Goal: Subscribe to service/newsletter

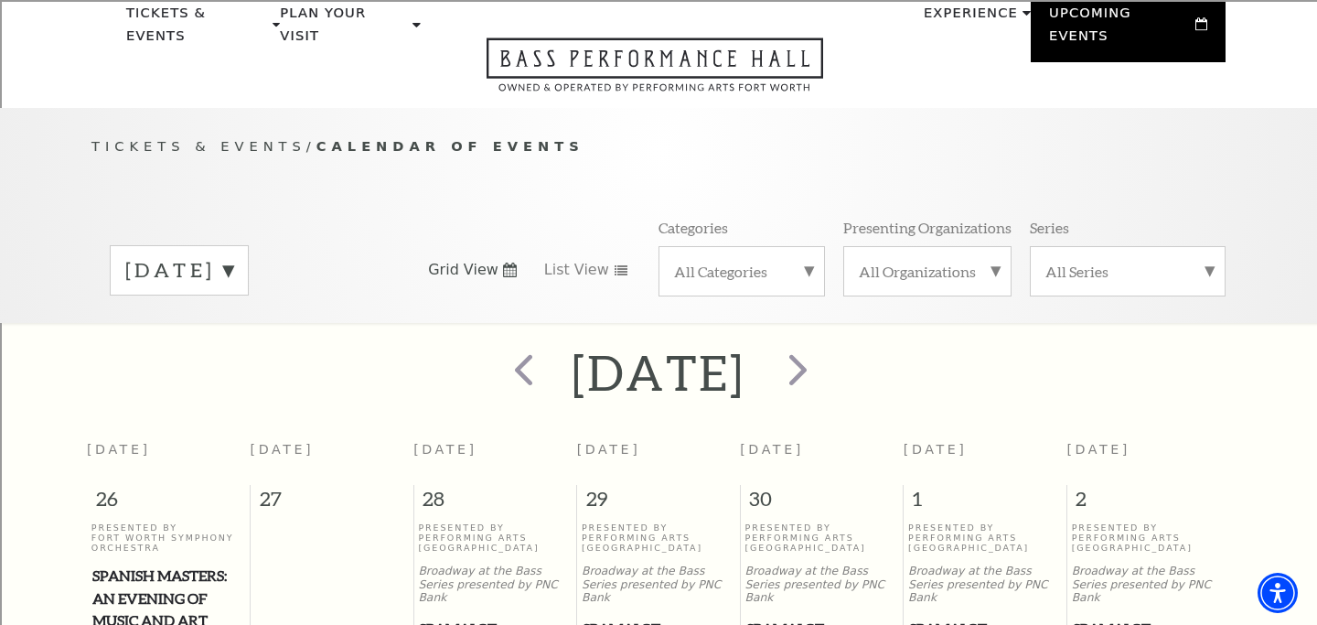
scroll to position [75, 0]
click at [824, 347] on span "next" at bounding box center [798, 371] width 52 height 52
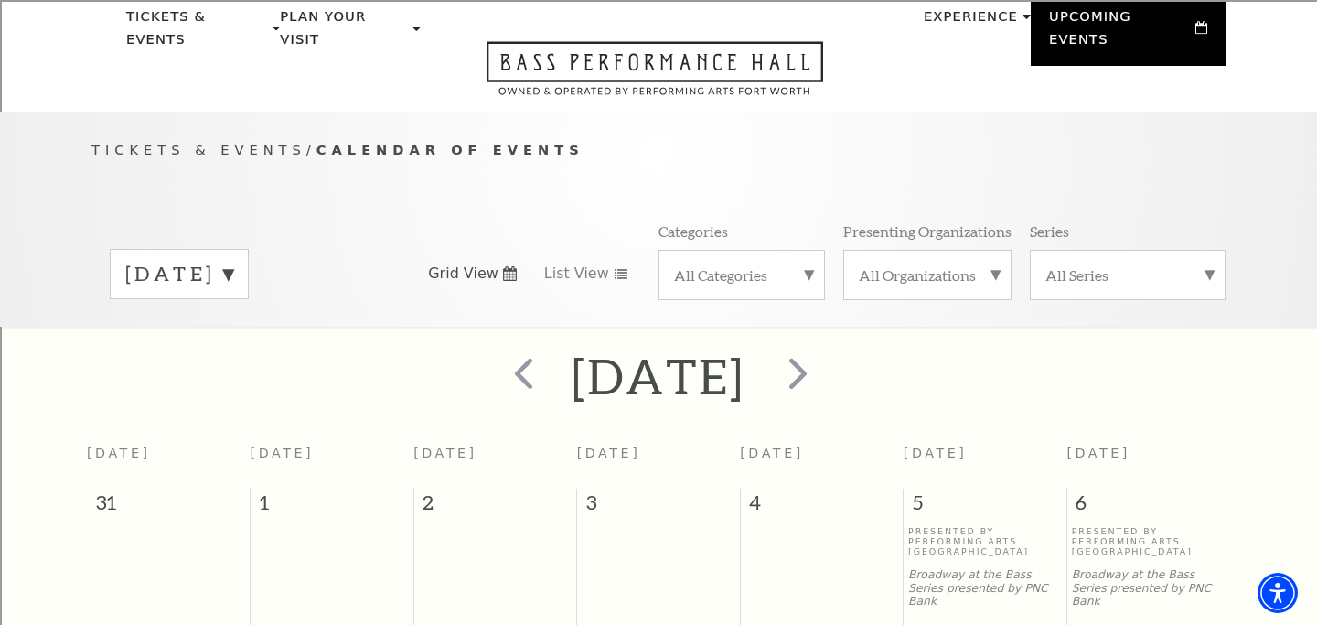
scroll to position [0, 0]
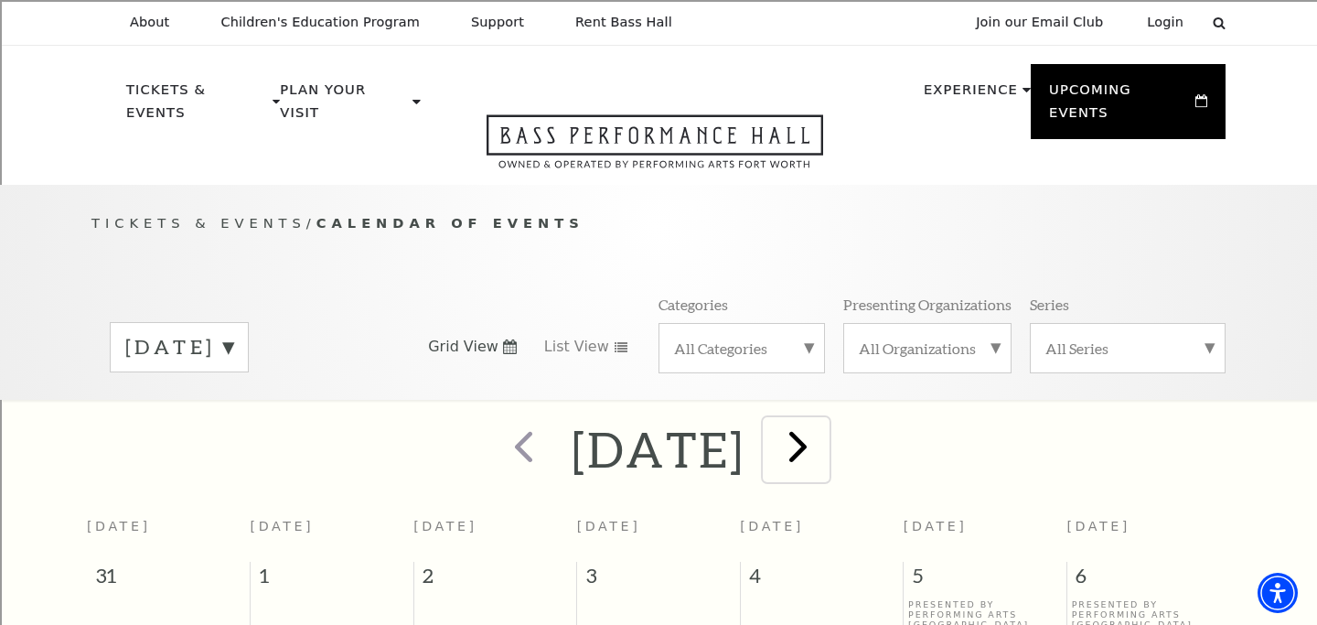
click at [824, 420] on span "next" at bounding box center [798, 446] width 52 height 52
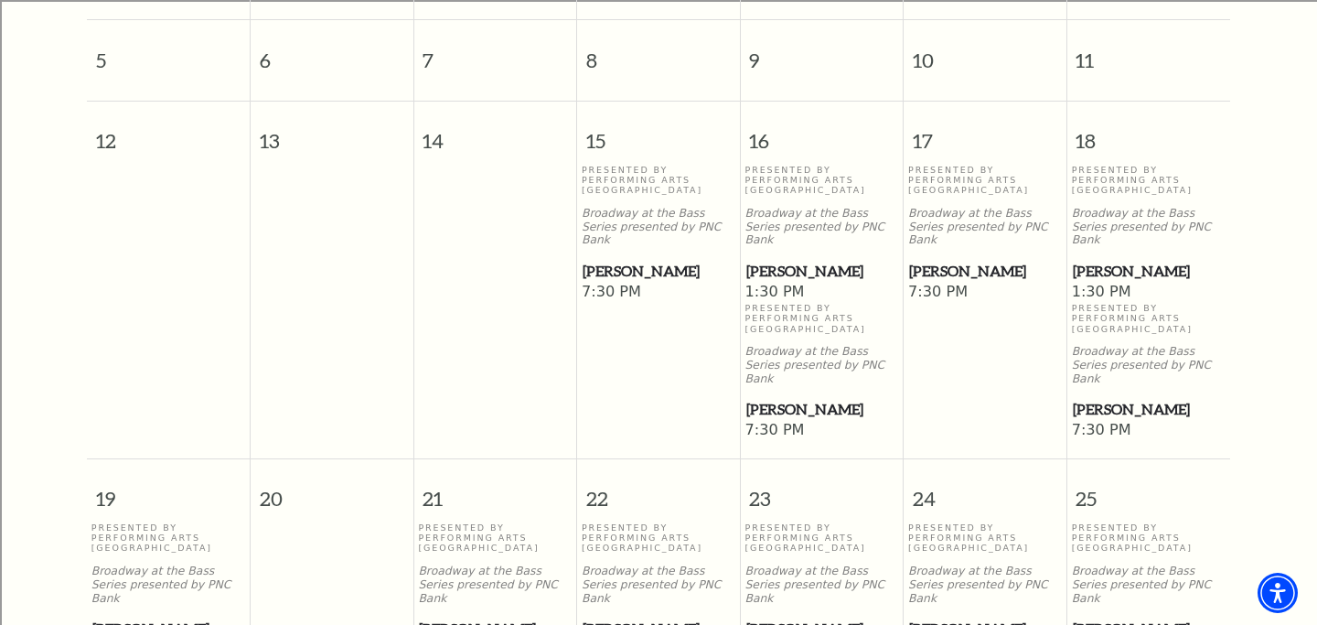
scroll to position [894, 0]
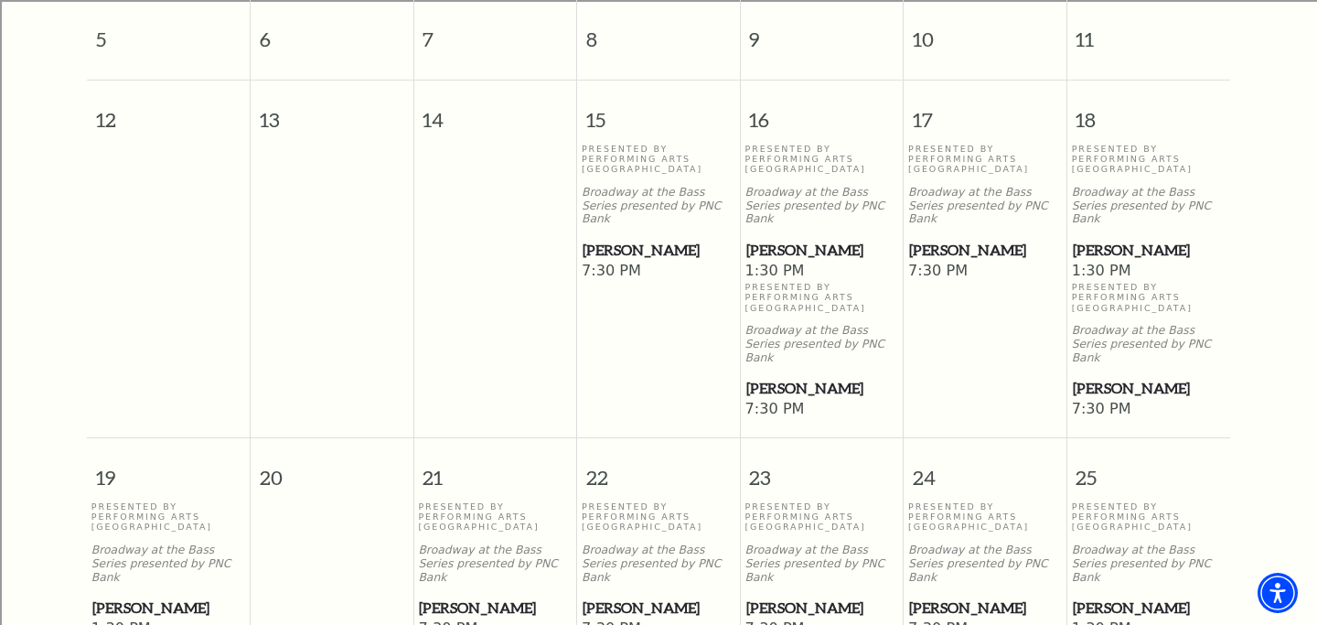
click at [782, 377] on span "[PERSON_NAME]" at bounding box center [822, 388] width 152 height 23
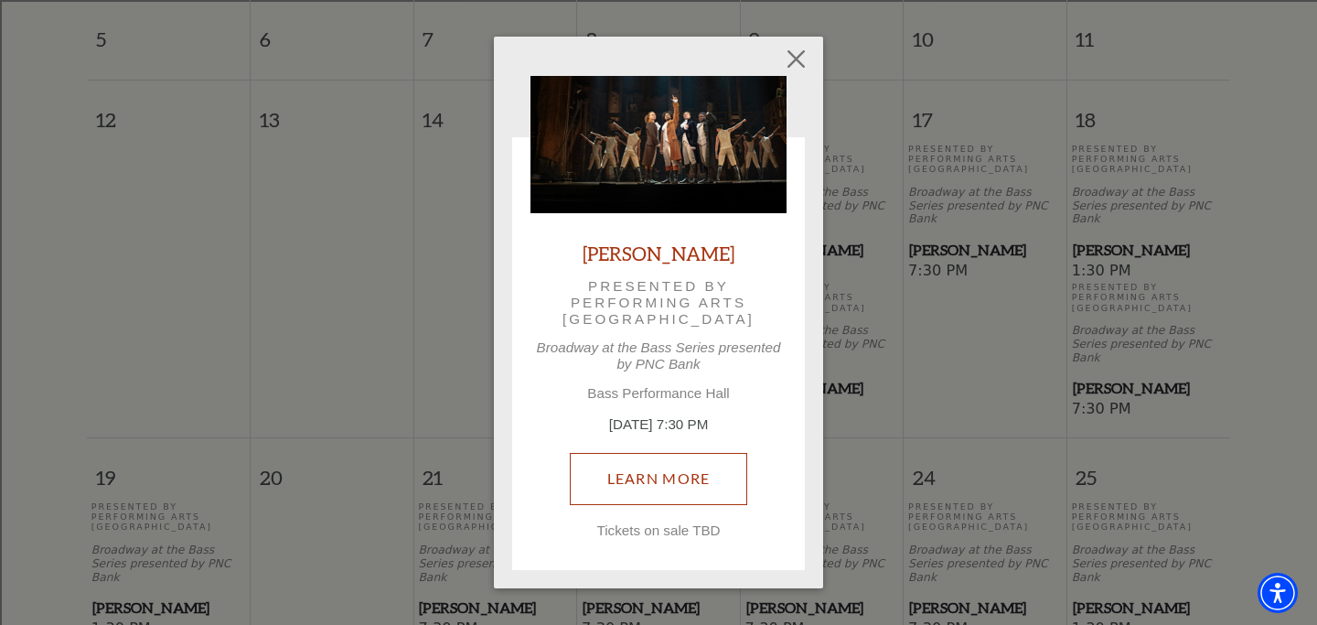
click at [667, 473] on link "Learn More" at bounding box center [659, 478] width 178 height 51
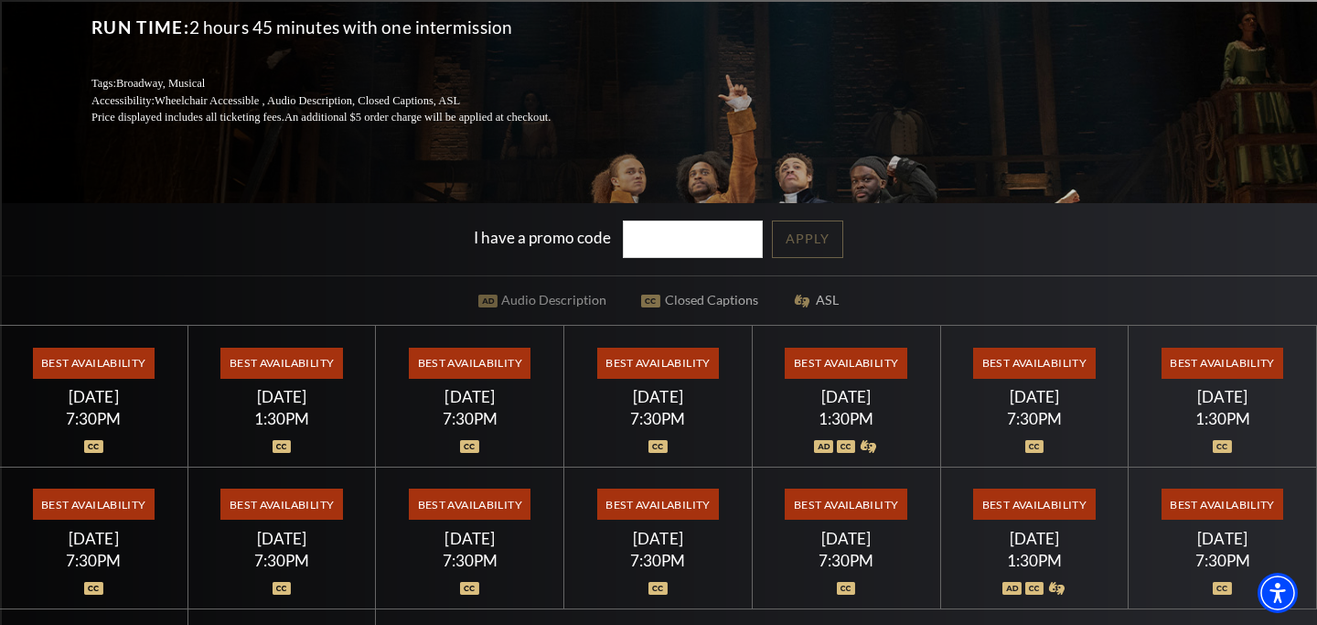
scroll to position [292, 0]
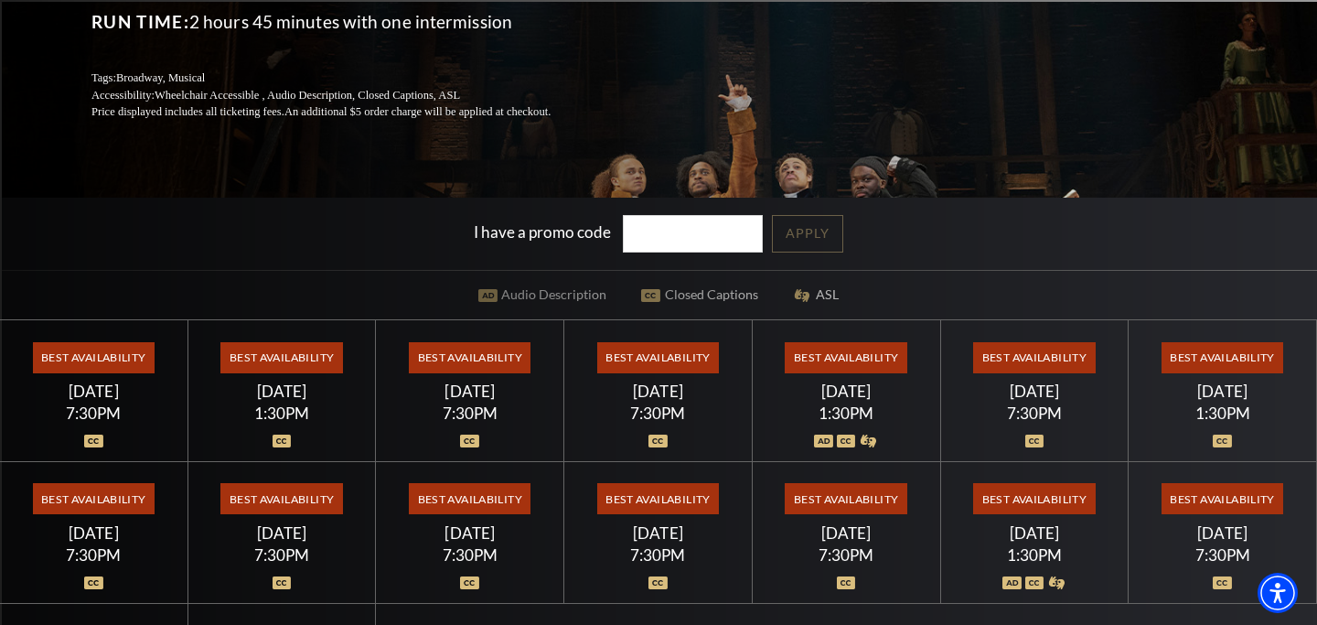
click at [107, 359] on span "Best Availability" at bounding box center [94, 357] width 122 height 31
click at [90, 435] on img at bounding box center [93, 440] width 19 height 13
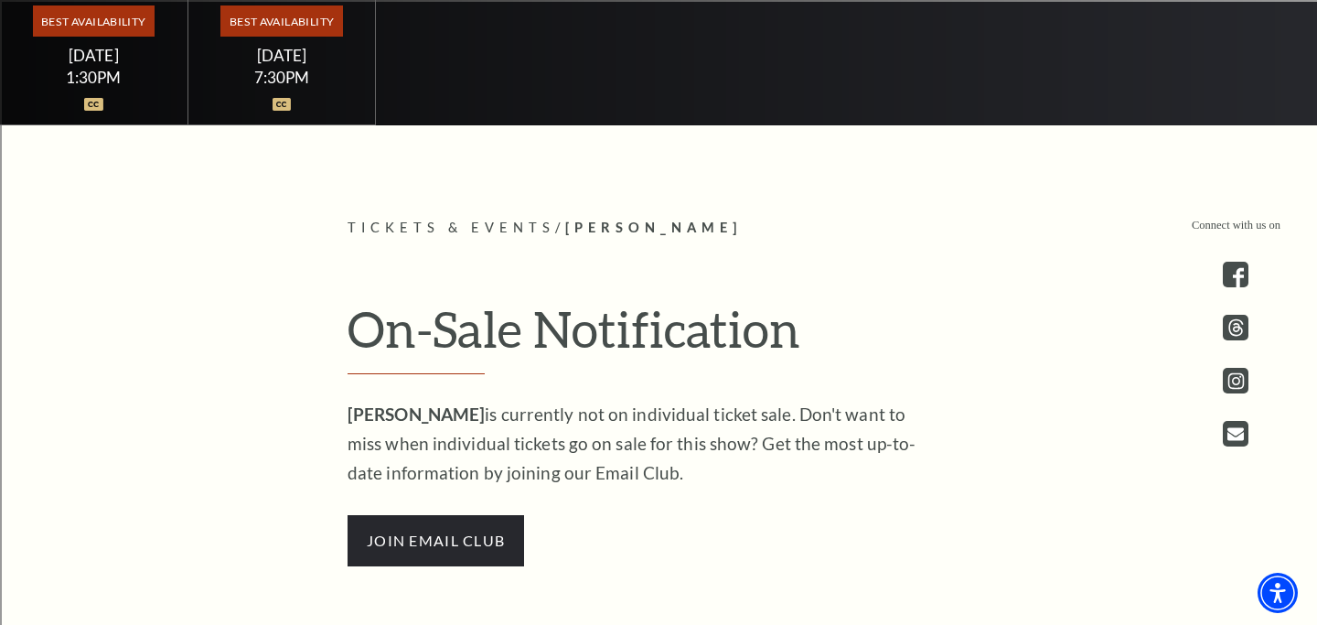
scroll to position [964, 0]
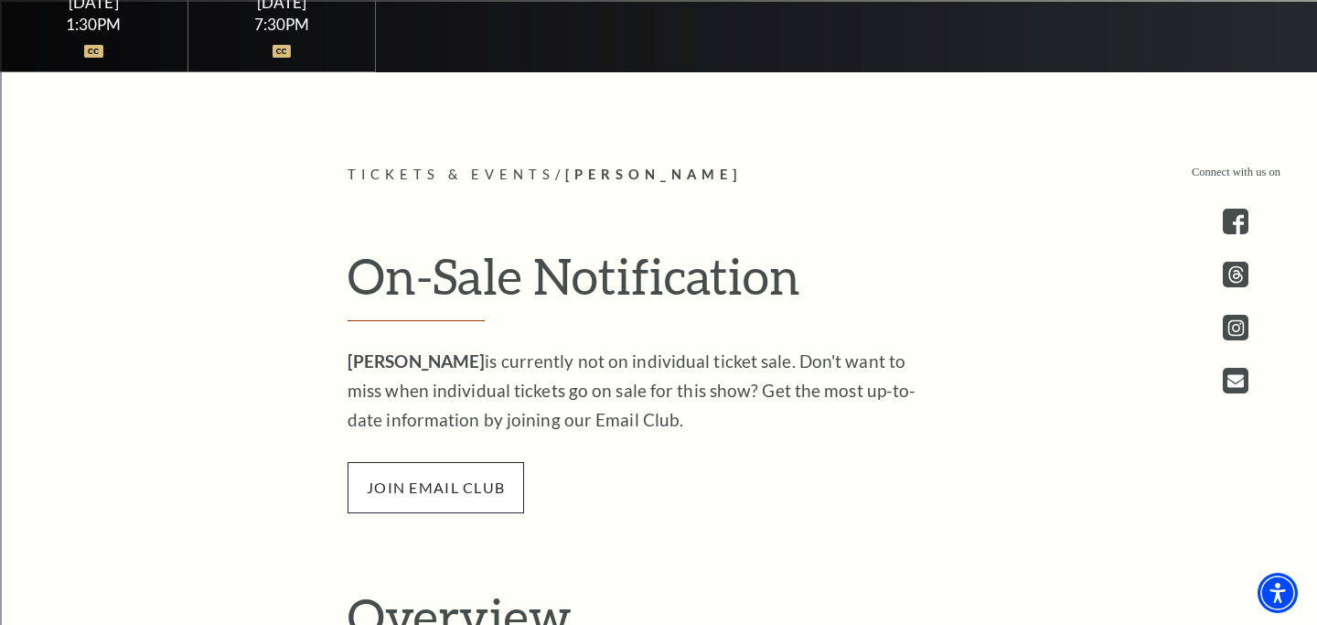
click at [413, 500] on span "join email club" at bounding box center [435, 487] width 176 height 51
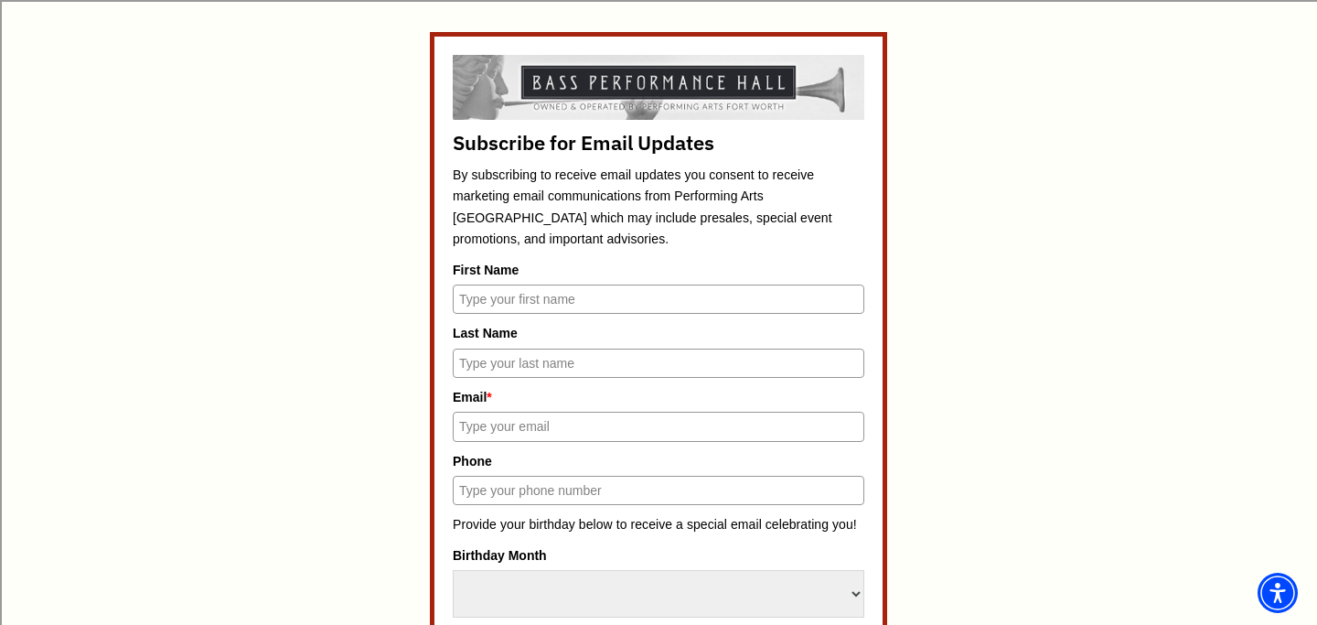
scroll to position [810, 0]
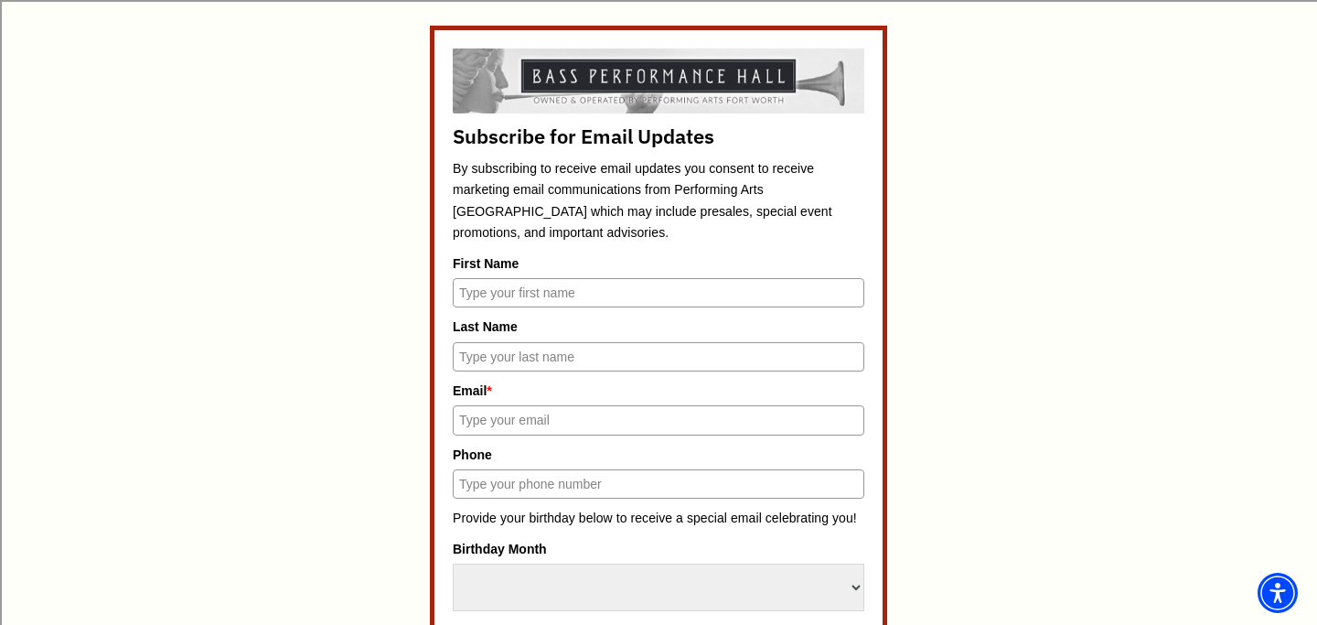
click at [561, 295] on input "First Name" at bounding box center [659, 292] width 412 height 29
type input "[PERSON_NAME]"
type input "Battles"
type input "[PERSON_NAME][EMAIL_ADDRESS][DOMAIN_NAME]"
type input "8178147000"
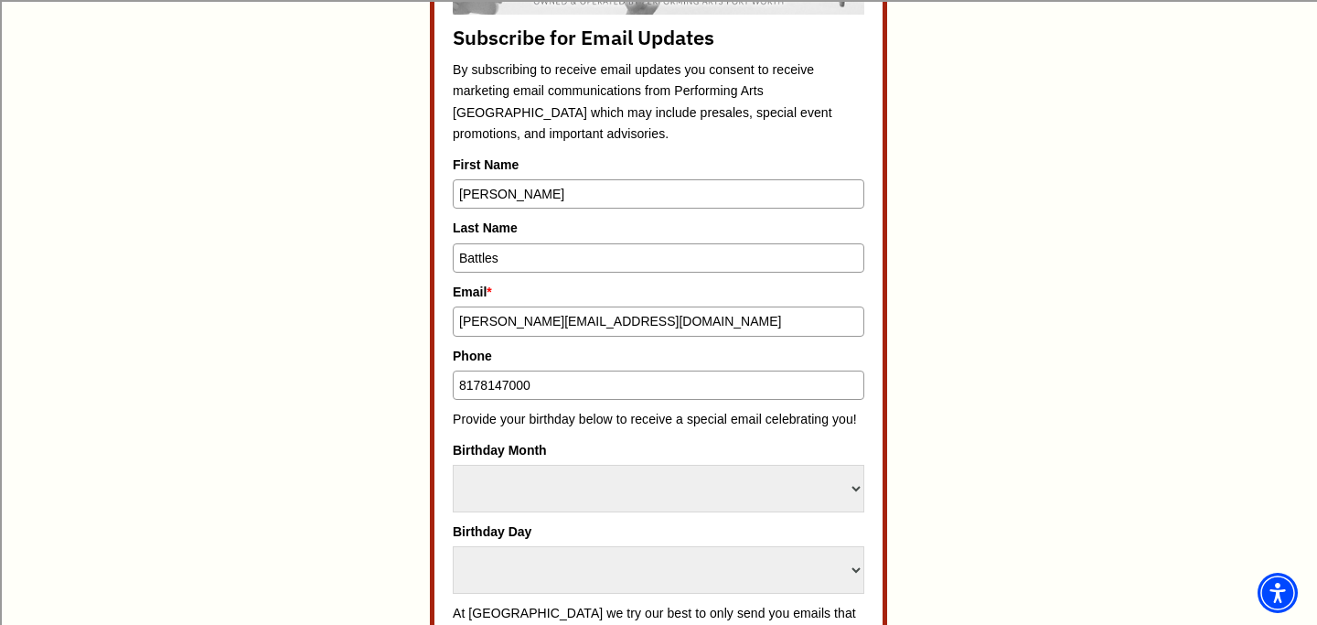
scroll to position [911, 0]
drag, startPoint x: 547, startPoint y: 388, endPoint x: 312, endPoint y: 388, distance: 235.0
click at [312, 388] on div "Subscribe for Email Updates By subscribing to receive email updates you consent…" at bounding box center [658, 580] width 850 height 1311
type input "3347141502"
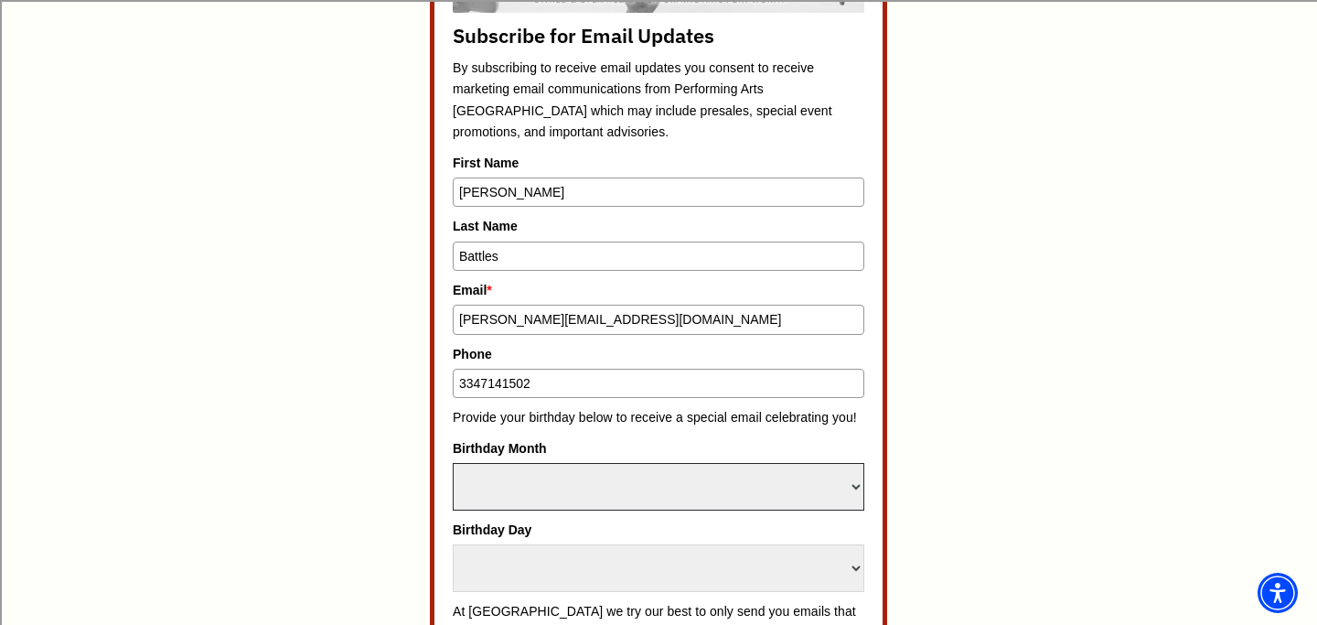
click at [552, 474] on select "Select Month January February March April May June July August September Octobe…" at bounding box center [659, 487] width 412 height 48
select select "April"
click at [453, 463] on select "Select Month January February March April May June July August September Octobe…" at bounding box center [659, 487] width 412 height 48
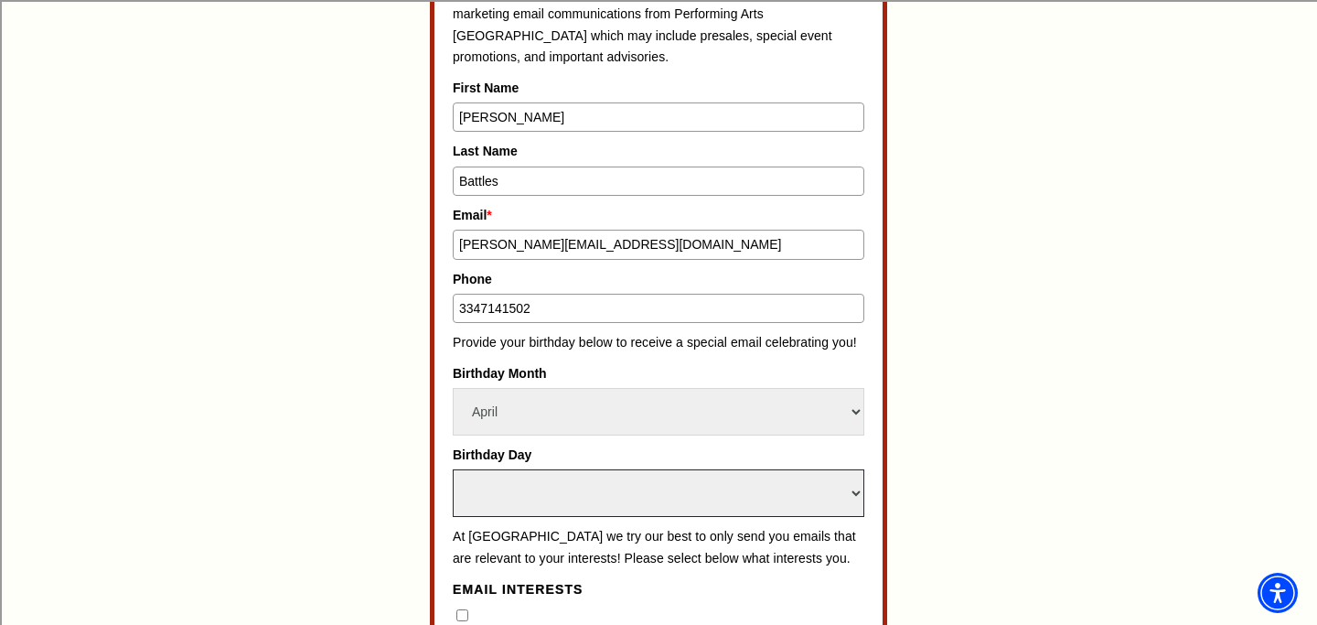
click at [540, 493] on select "Select Day 1 2 3 4 5 6 7 8 9 10 11 12 13 14 15 16 17 18 19 20 21 22 23 24" at bounding box center [659, 493] width 412 height 48
select select "17"
click at [453, 469] on select "Select Day 1 2 3 4 5 6 7 8 9 10 11 12 13 14 15 16 17 18 19 20 21 22 23 24" at bounding box center [659, 493] width 412 height 48
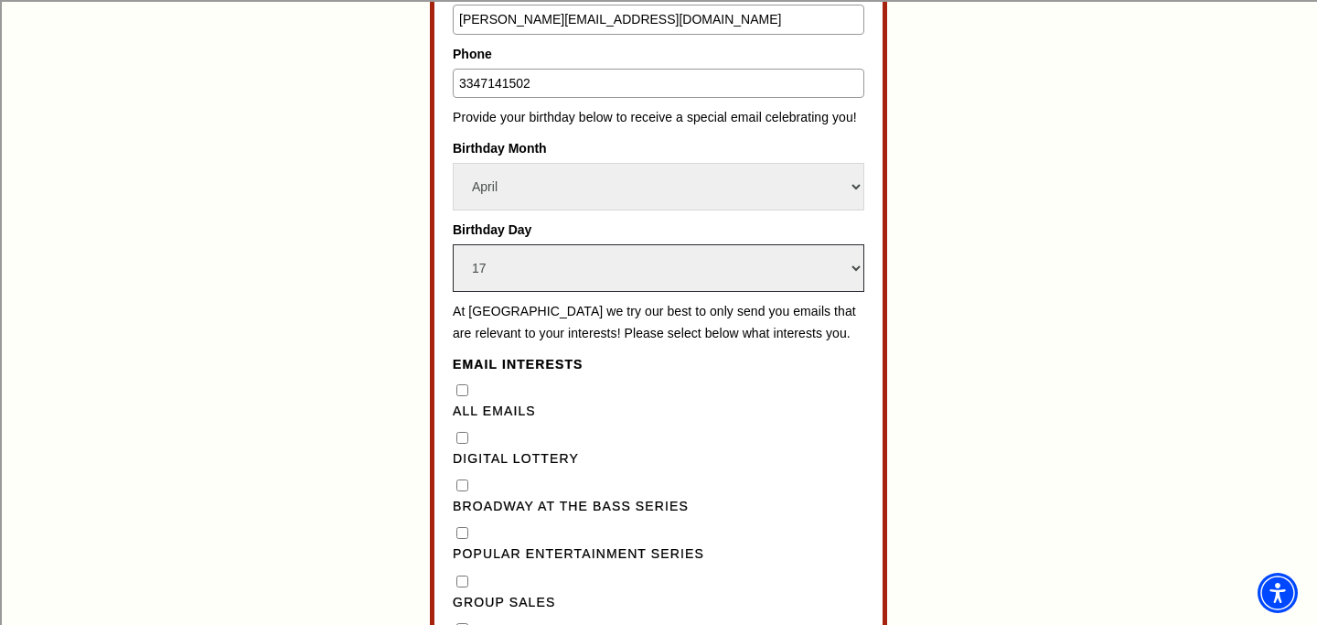
scroll to position [1212, 0]
click at [463, 395] on Emails"] "All Emails" at bounding box center [462, 389] width 12 height 12
click at [461, 395] on Emails"] "All Emails" at bounding box center [462, 389] width 12 height 12
checkbox Emails"] "false"
click at [463, 443] on Lottery"] "Digital Lottery" at bounding box center [462, 437] width 12 height 12
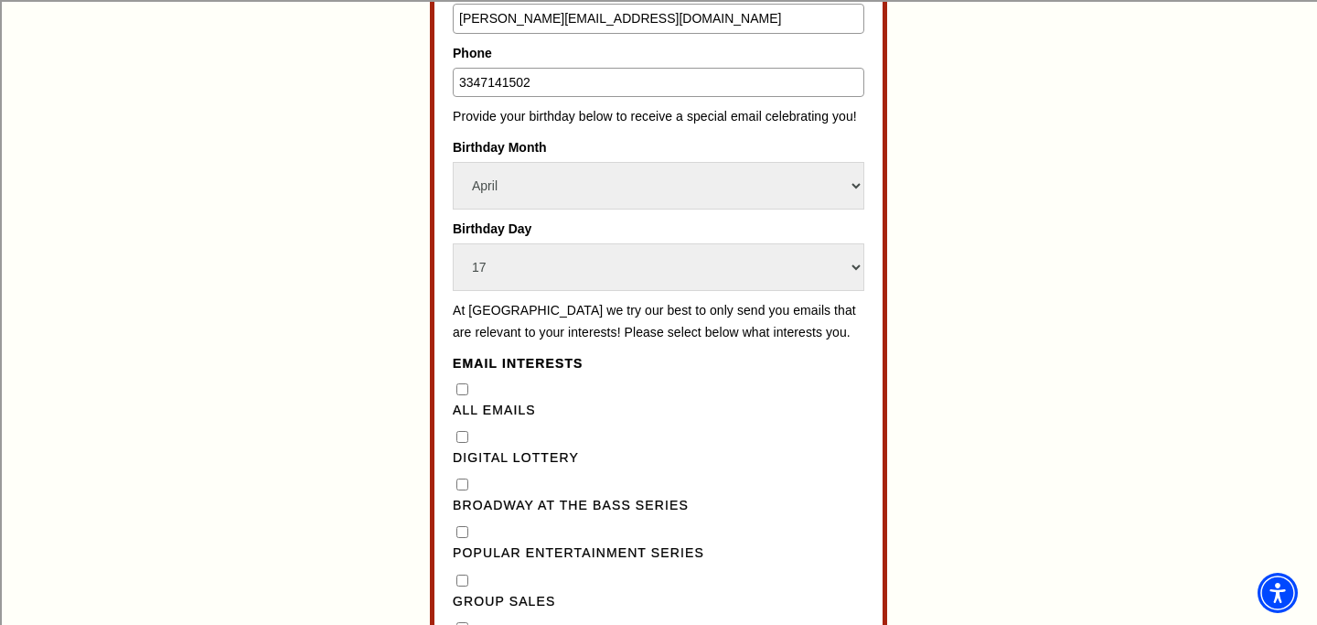
checkbox Lottery"] "true"
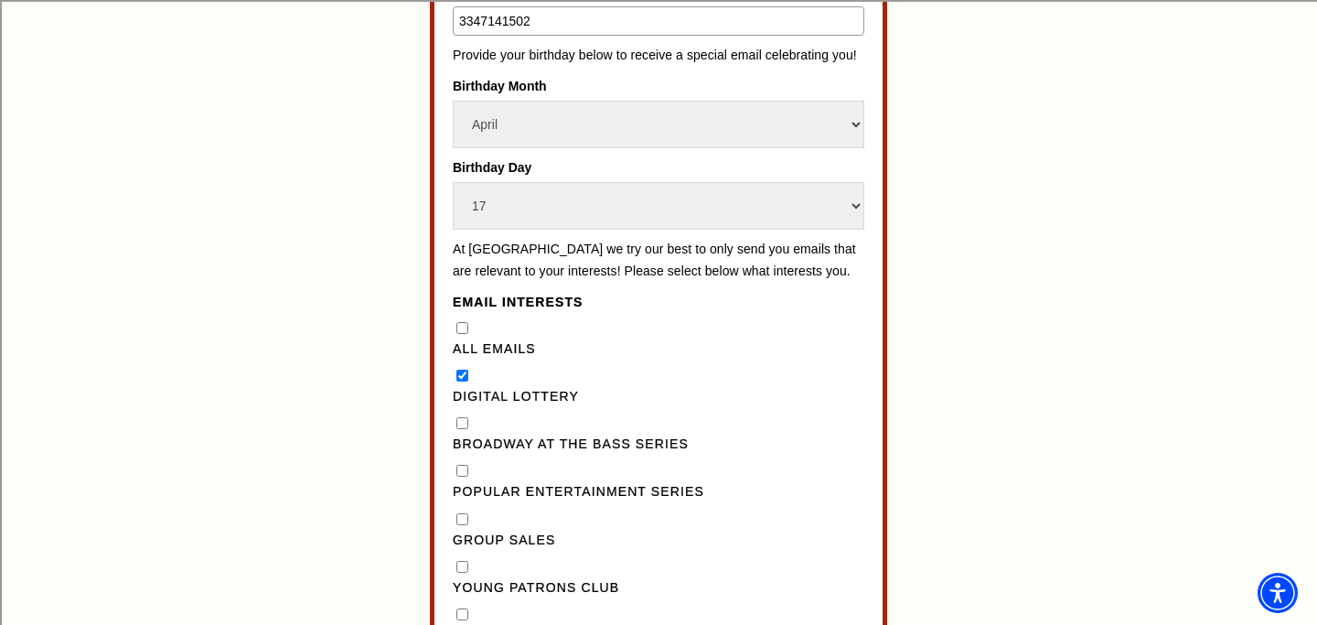
scroll to position [1275, 0]
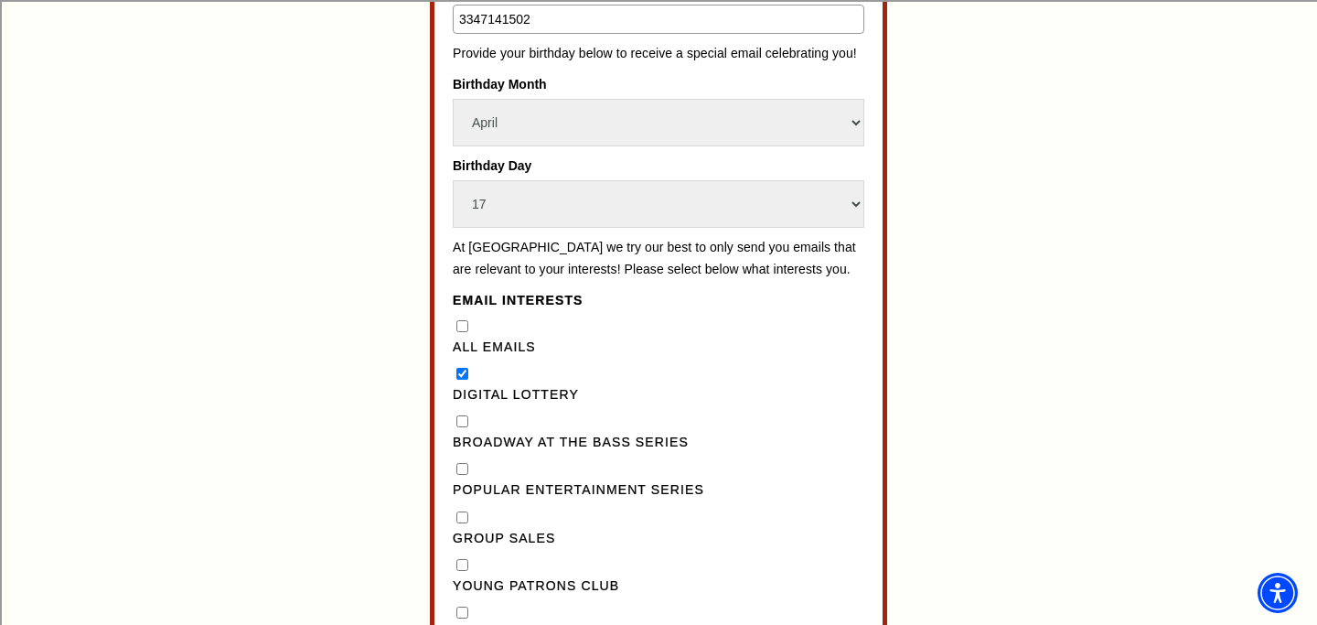
click at [460, 427] on Series"] "Broadway at the Bass Series" at bounding box center [462, 421] width 12 height 12
checkbox Series"] "true"
click at [460, 475] on Series"] "Popular Entertainment Series" at bounding box center [462, 469] width 12 height 12
checkbox Series"] "true"
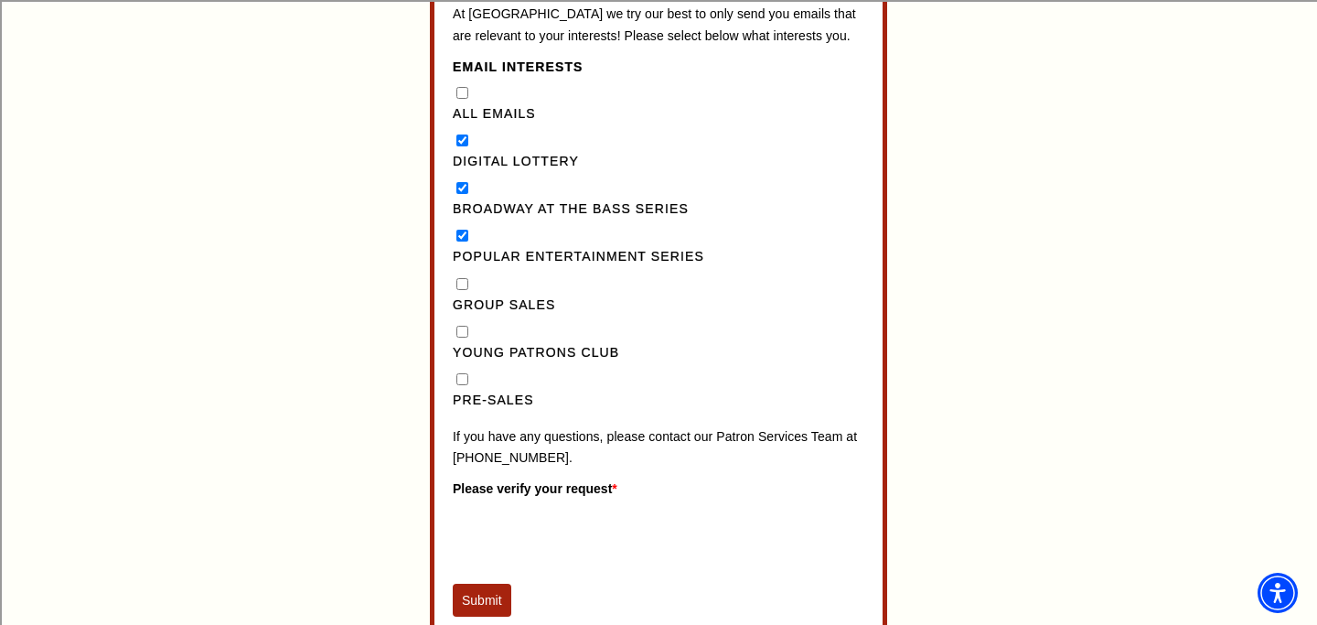
scroll to position [1511, 0]
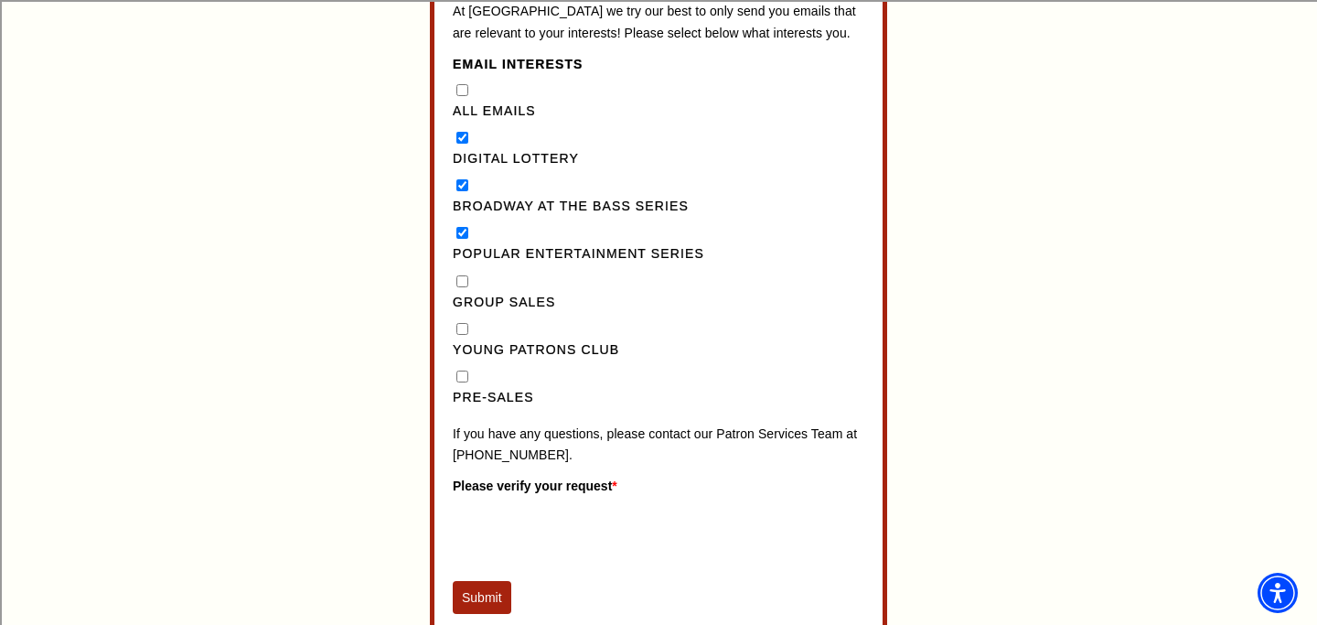
click at [461, 382] on input "Pre-Sales" at bounding box center [462, 376] width 12 height 12
checkbox input "true"
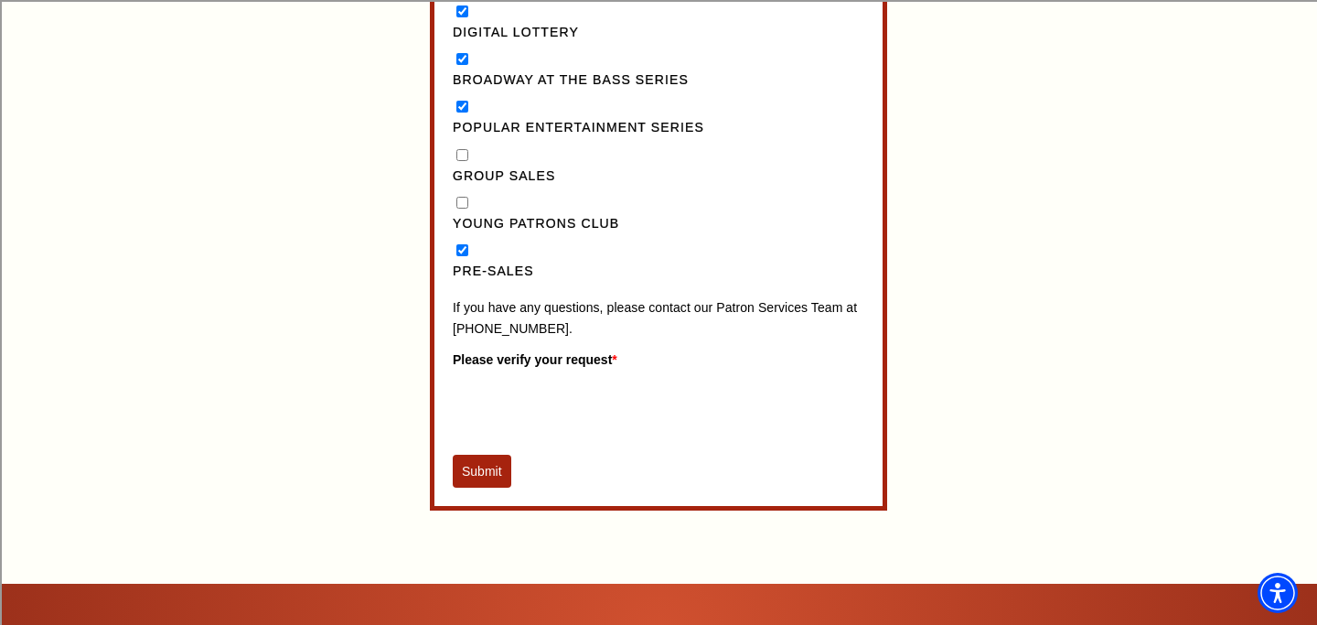
scroll to position [1639, 0]
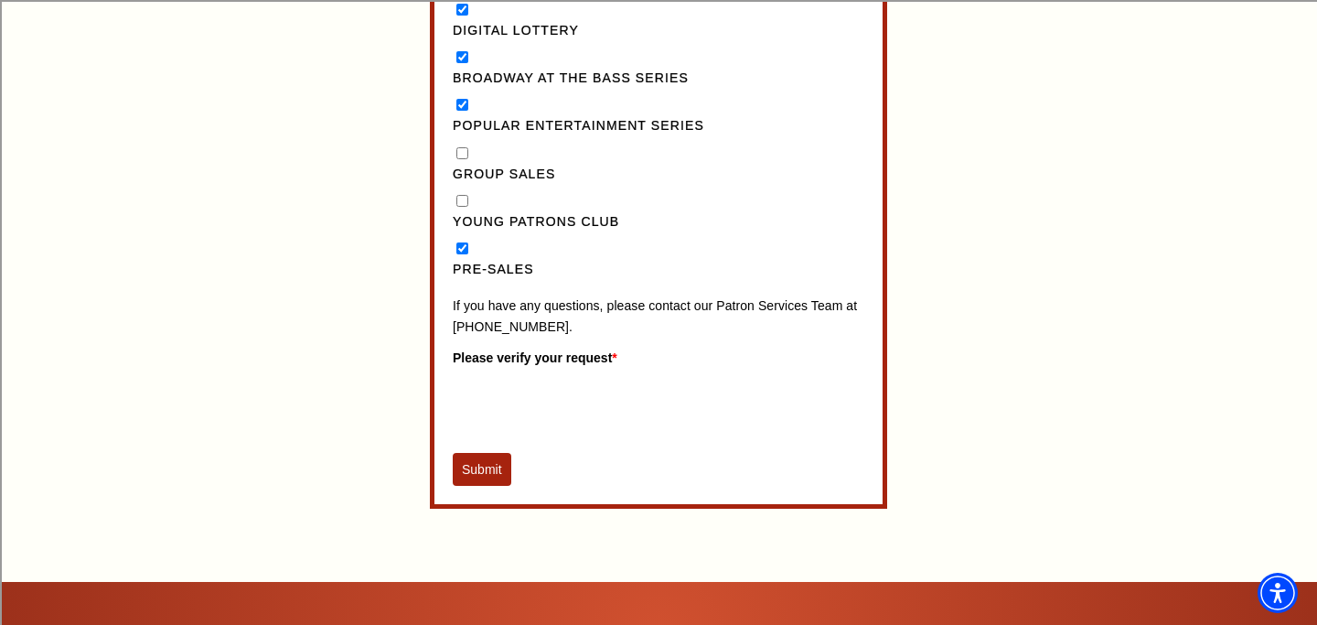
click at [480, 486] on button "Submit" at bounding box center [482, 469] width 59 height 33
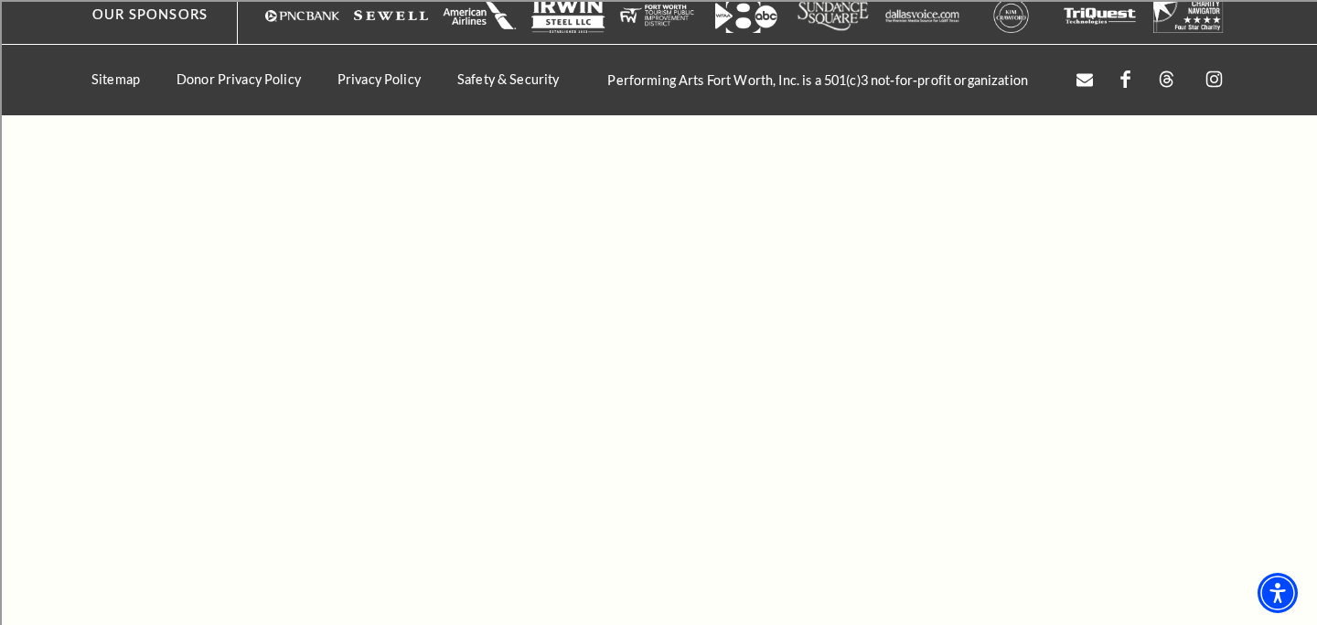
scroll to position [1129, 0]
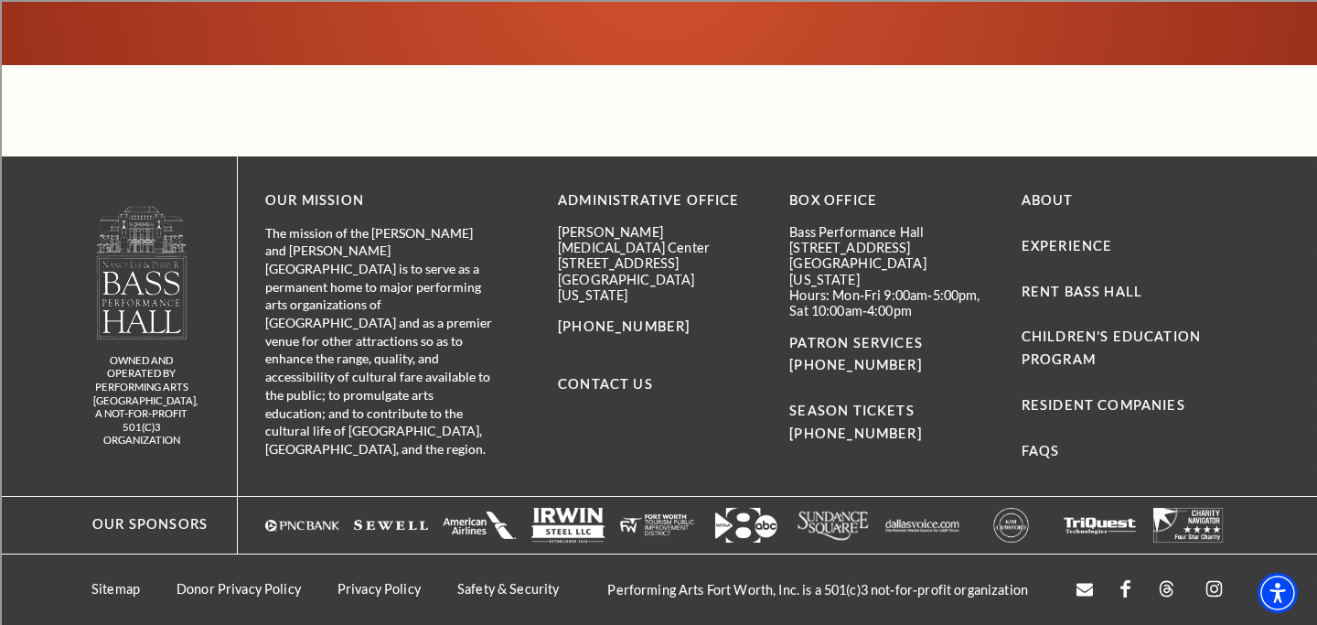
click at [480, 491] on div "OUR MISSION The mission of the [PERSON_NAME] and [PERSON_NAME][GEOGRAPHIC_DATA]…" at bounding box center [741, 325] width 1006 height 339
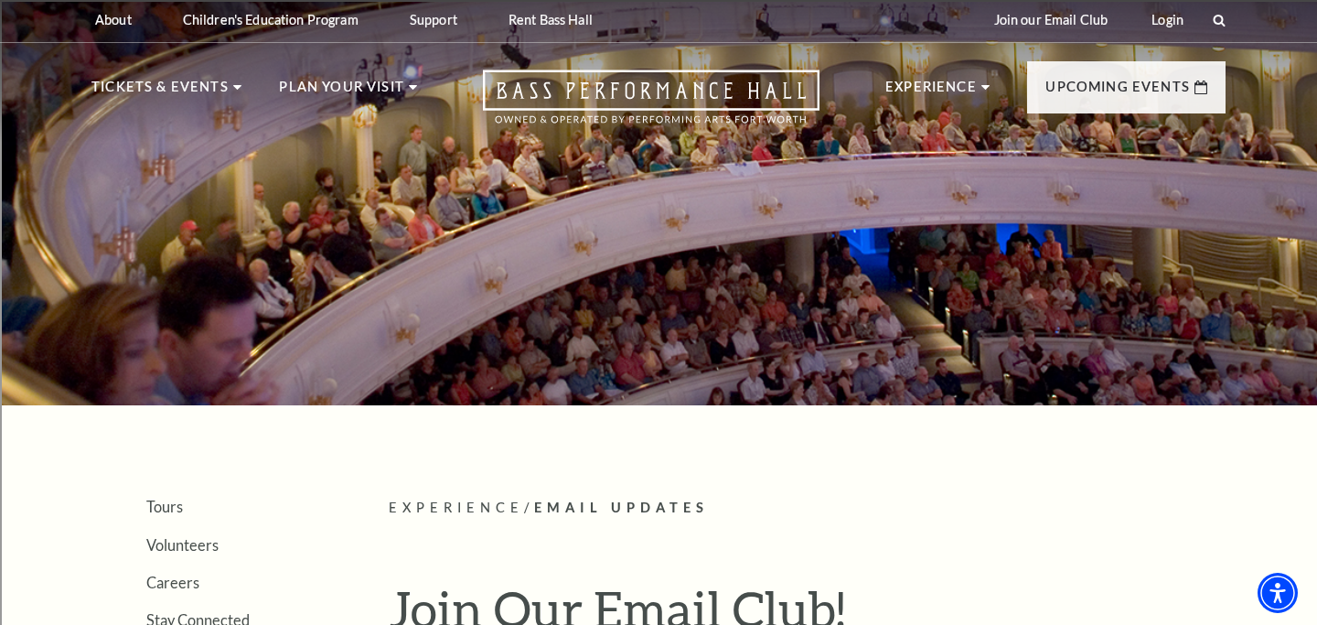
scroll to position [0, 0]
